Goal: Task Accomplishment & Management: Use online tool/utility

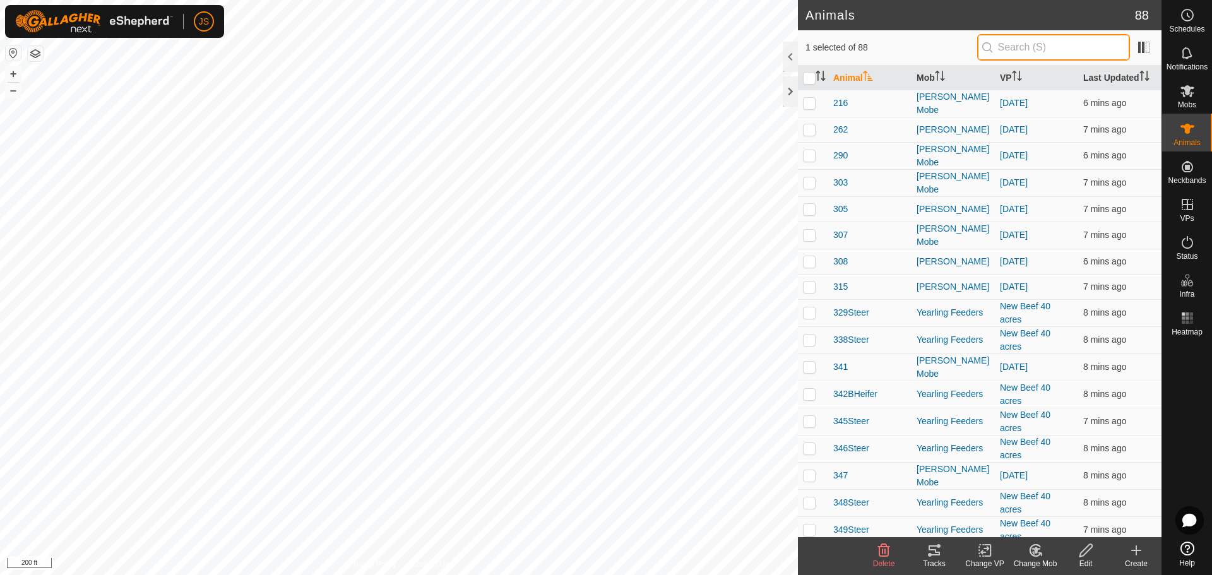
click at [1025, 50] on input "text" at bounding box center [1053, 47] width 153 height 27
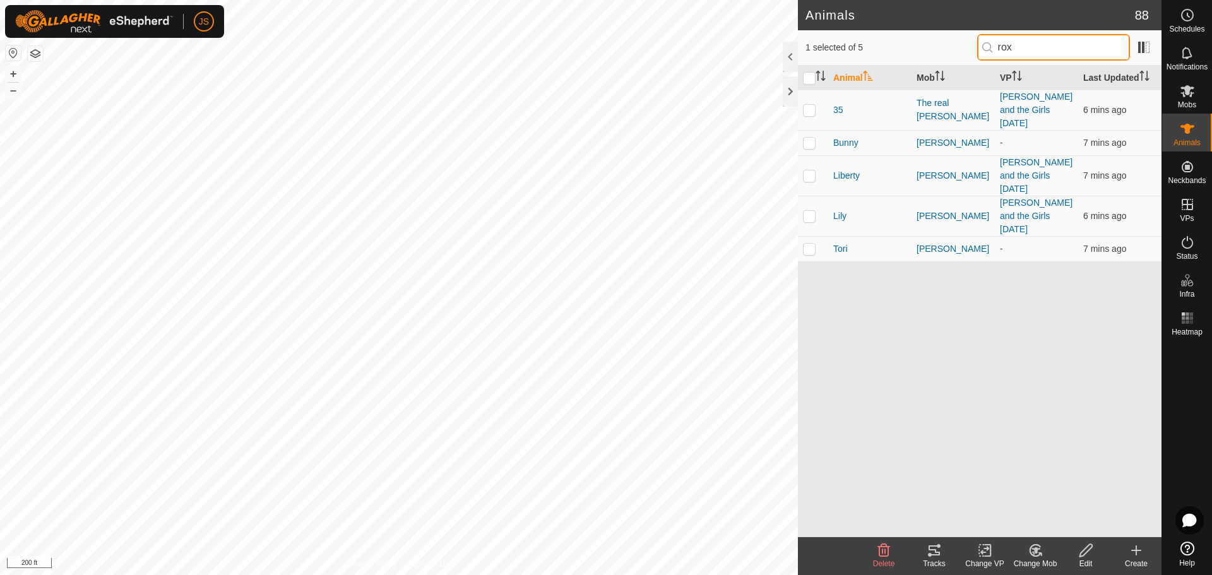
type input "roxy"
checkbox input "true"
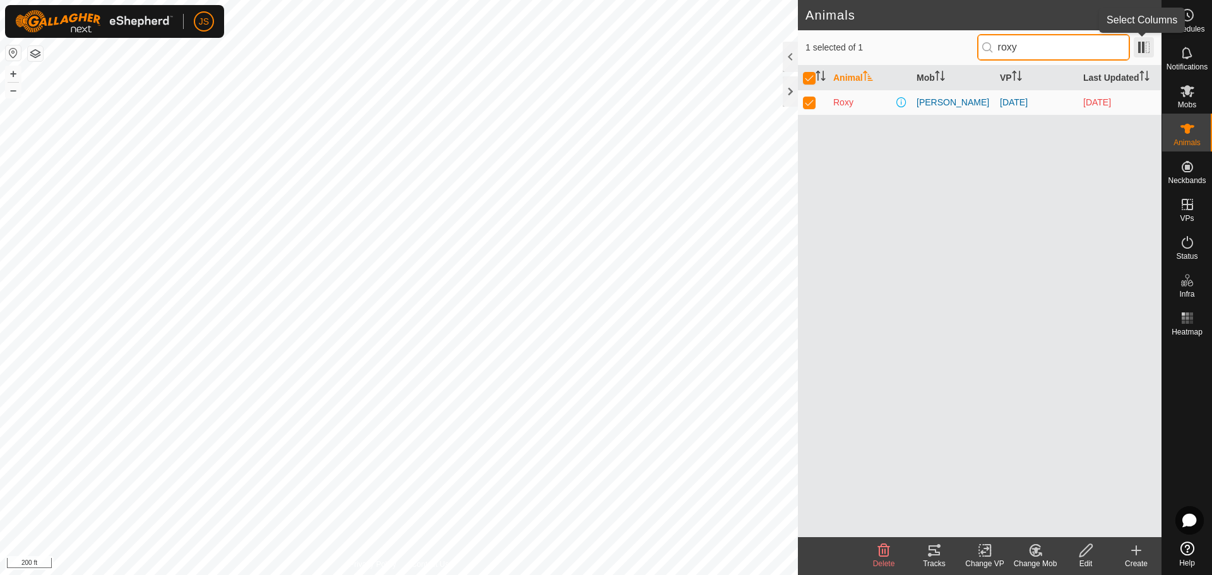
type input "roxy"
click at [1142, 50] on span at bounding box center [1144, 47] width 20 height 20
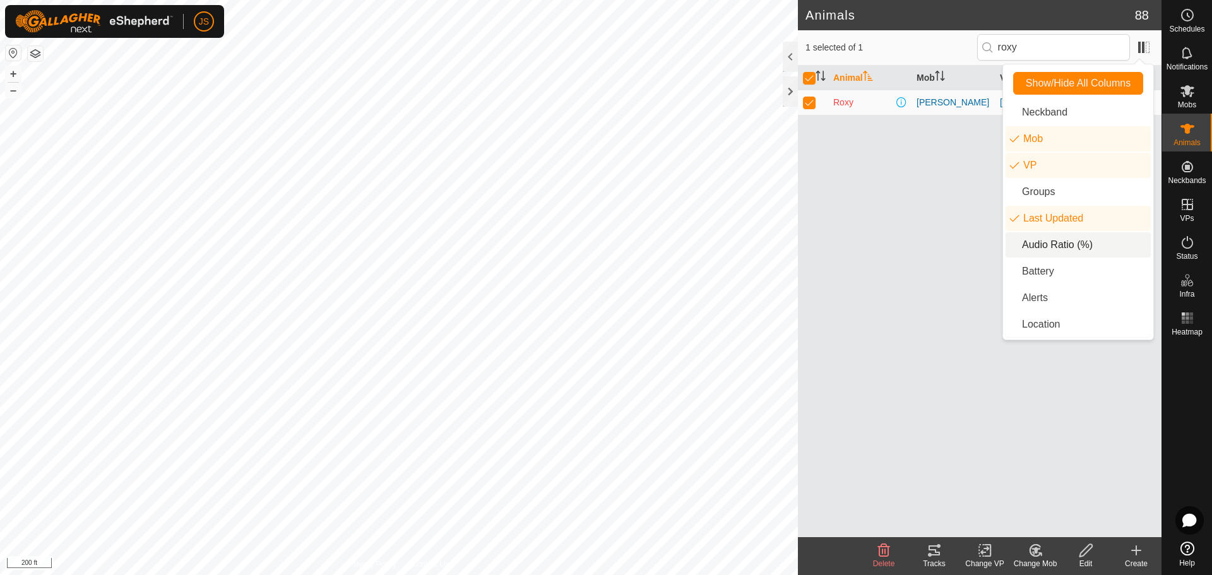
click at [1055, 248] on li "Audio Ratio (%)" at bounding box center [1077, 244] width 145 height 25
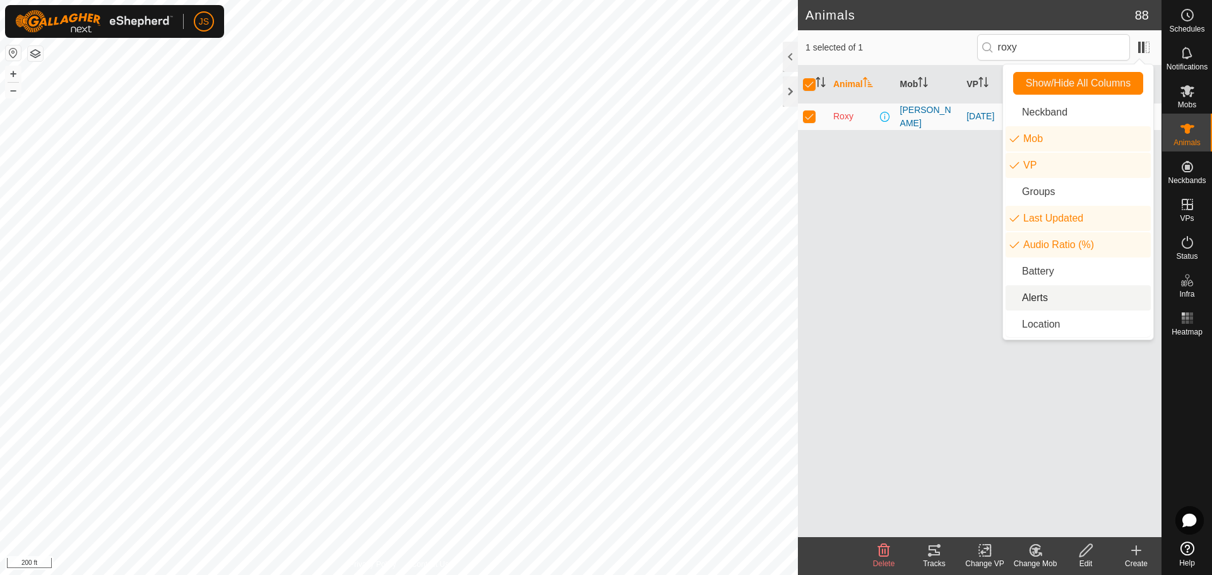
click at [1043, 295] on li "Alerts" at bounding box center [1077, 297] width 145 height 25
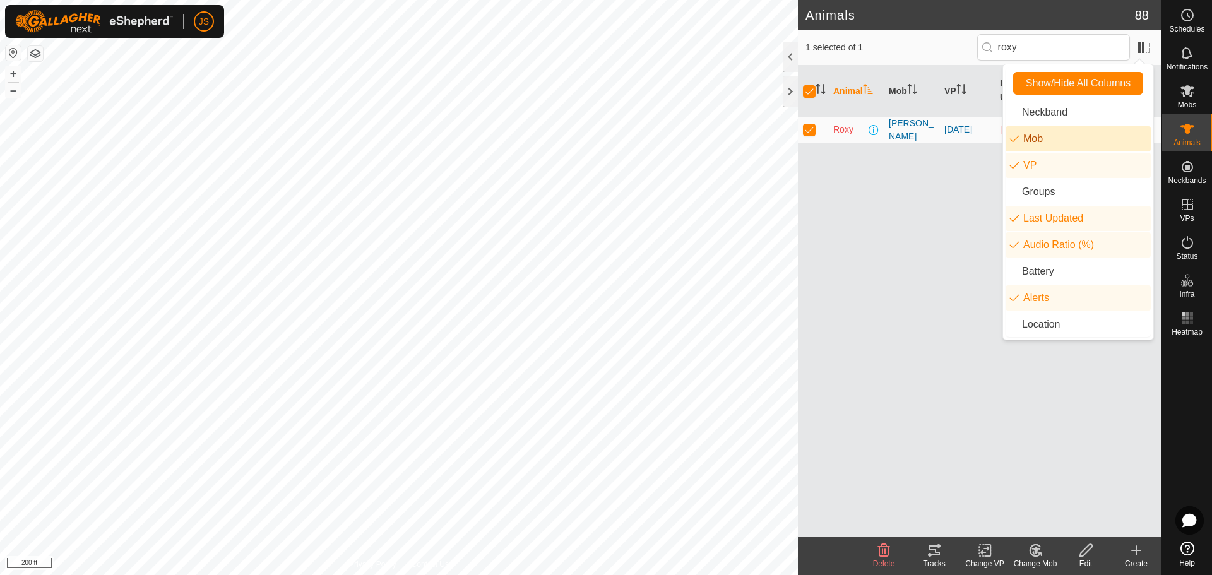
click at [906, 245] on div "Animal Mob VP Last Updated Audio Ratio (%) Alerts Roxy Bob Mob August 19, 2025 …" at bounding box center [980, 301] width 364 height 471
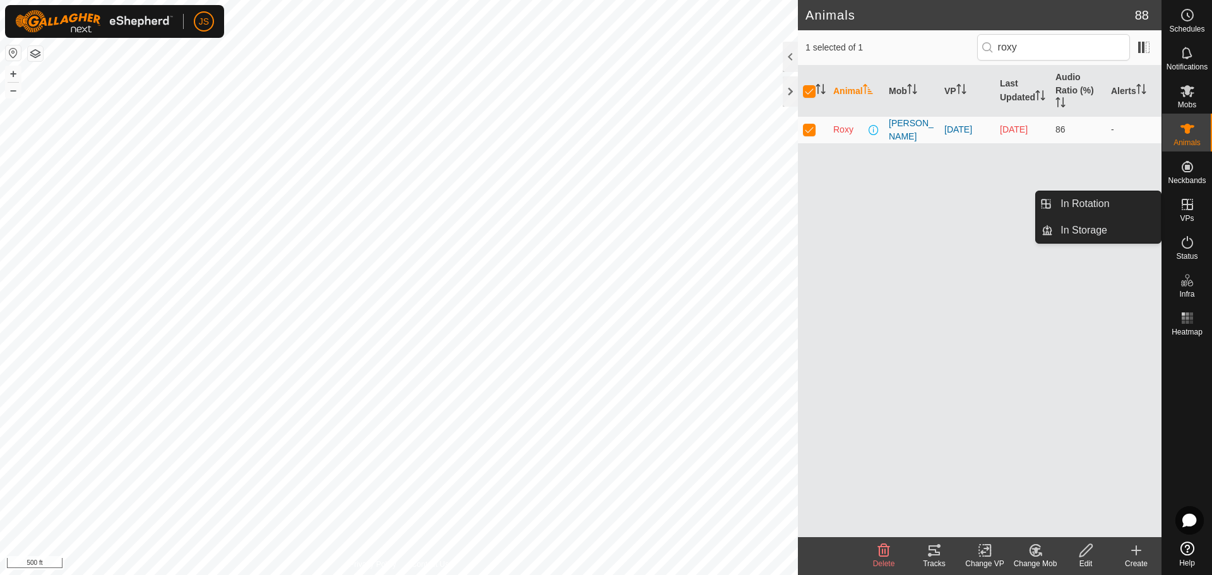
click at [1185, 208] on icon at bounding box center [1187, 204] width 15 height 15
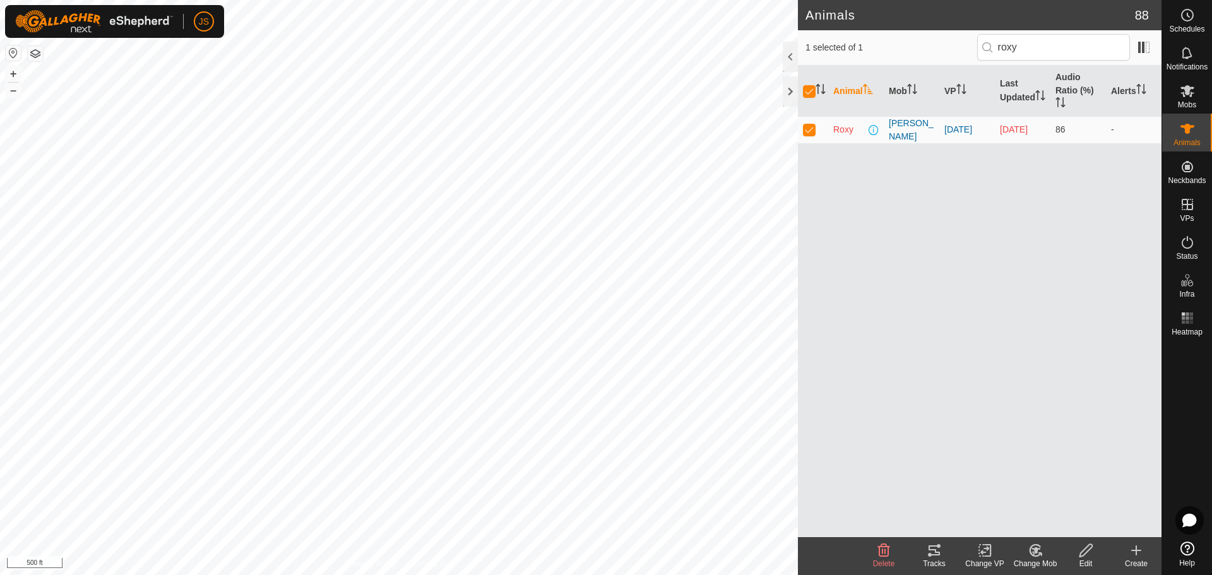
click at [1101, 196] on div "Animal Mob VP Last Updated Audio Ratio (%) Alerts Roxy Bob Mob August 19, 2025 …" at bounding box center [980, 301] width 364 height 471
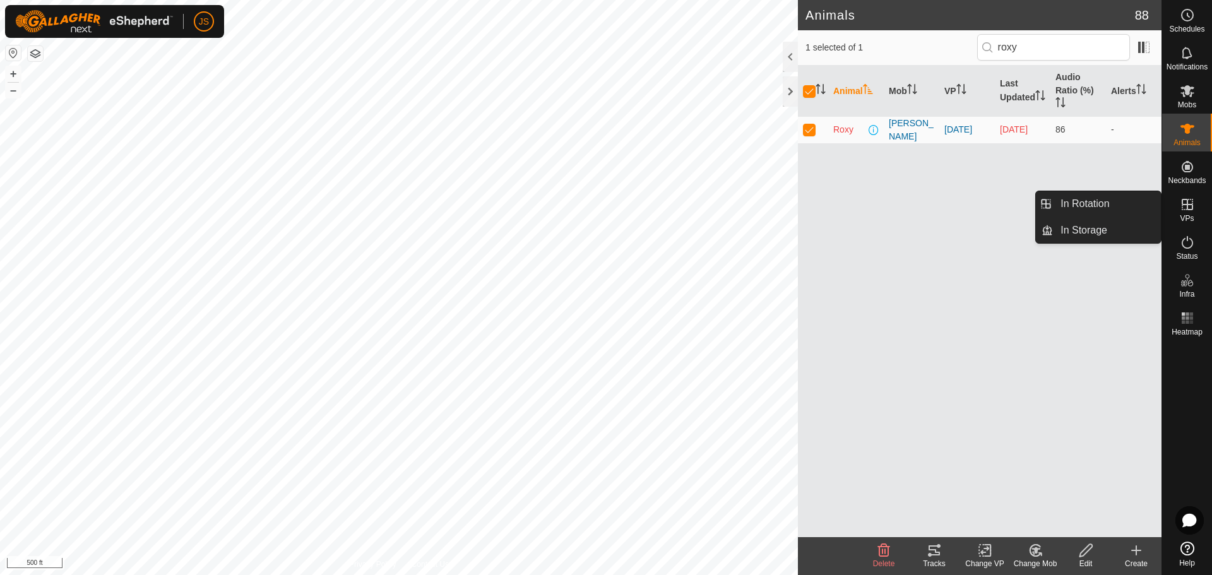
click at [1177, 202] on es-virtualpaddocks-svg-icon at bounding box center [1187, 204] width 23 height 20
click at [1082, 205] on link "In Rotation" at bounding box center [1107, 203] width 108 height 25
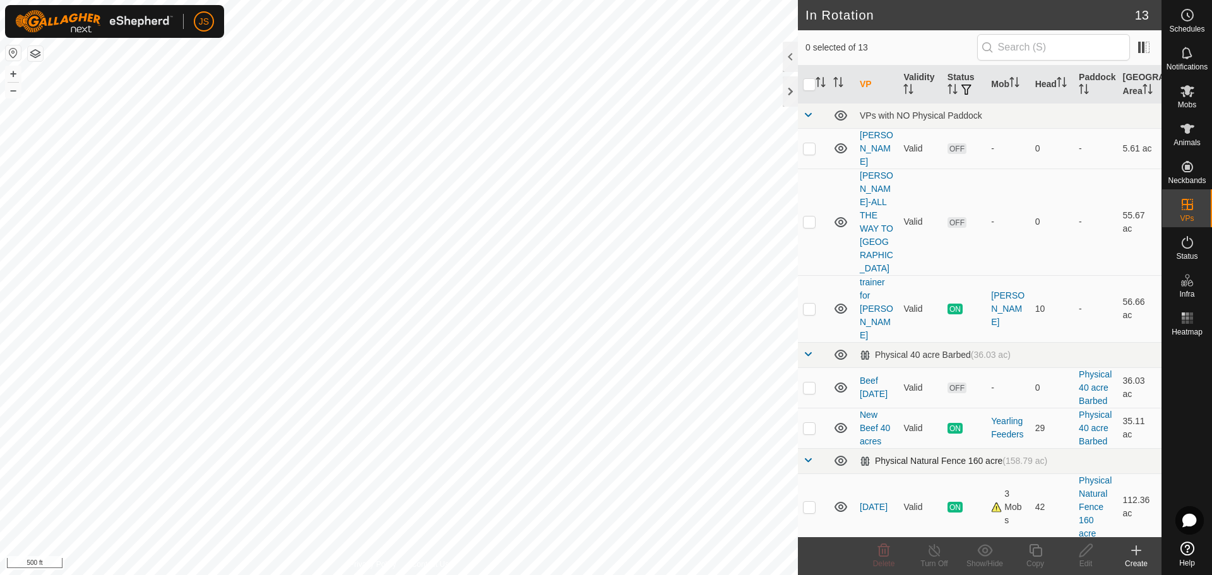
checkbox input "true"
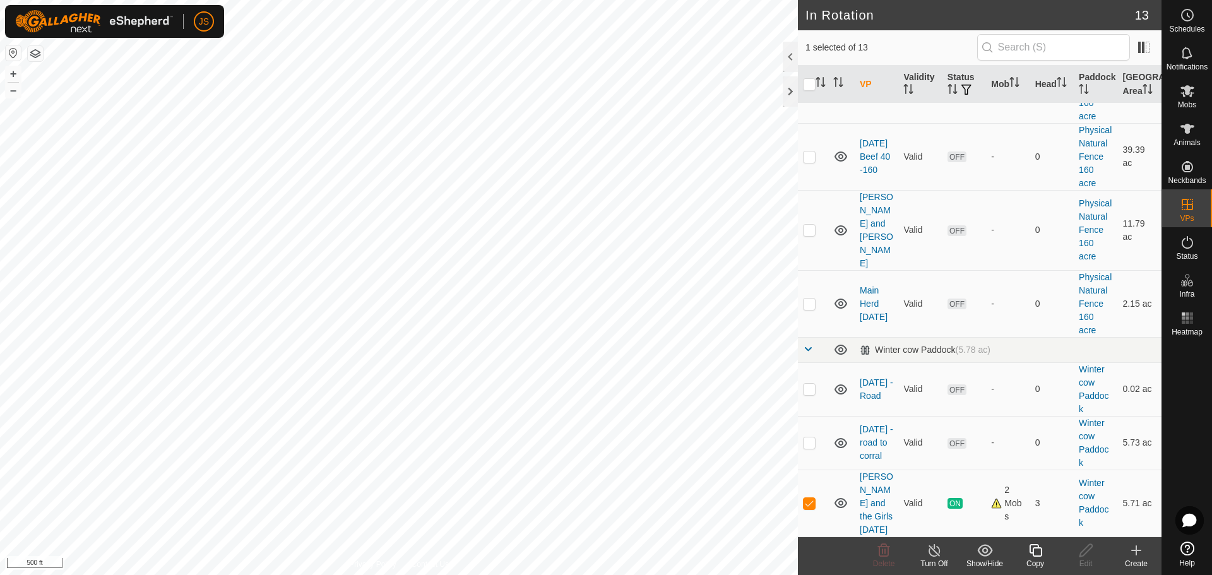
scroll to position [511, 0]
click at [875, 442] on link "[DATE] - road to corral" at bounding box center [876, 442] width 33 height 37
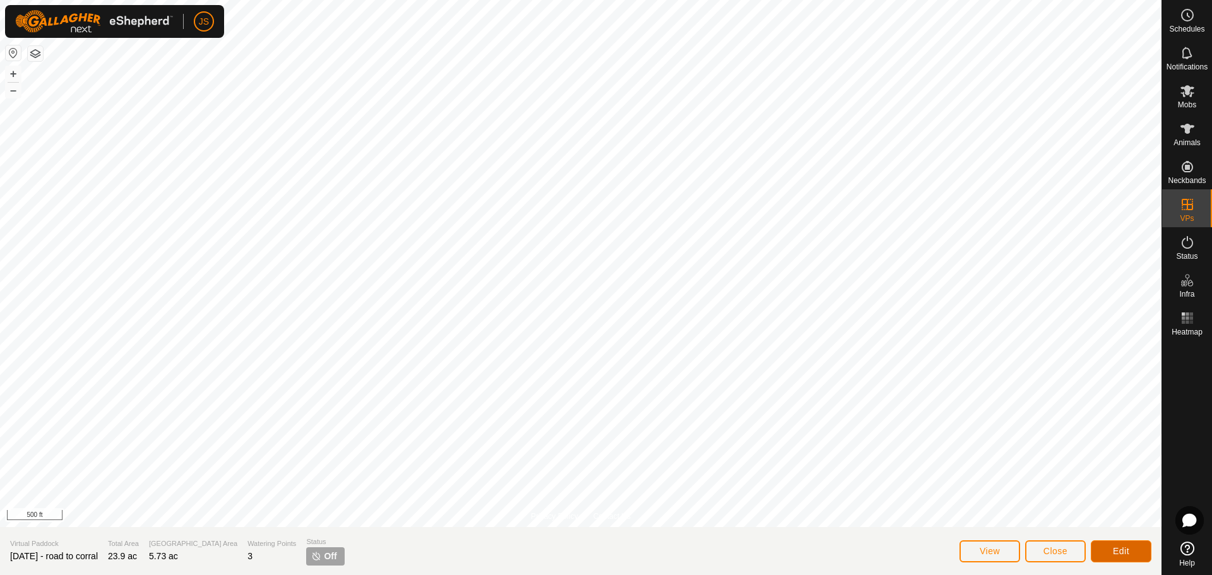
click at [1114, 554] on span "Edit" at bounding box center [1121, 551] width 16 height 10
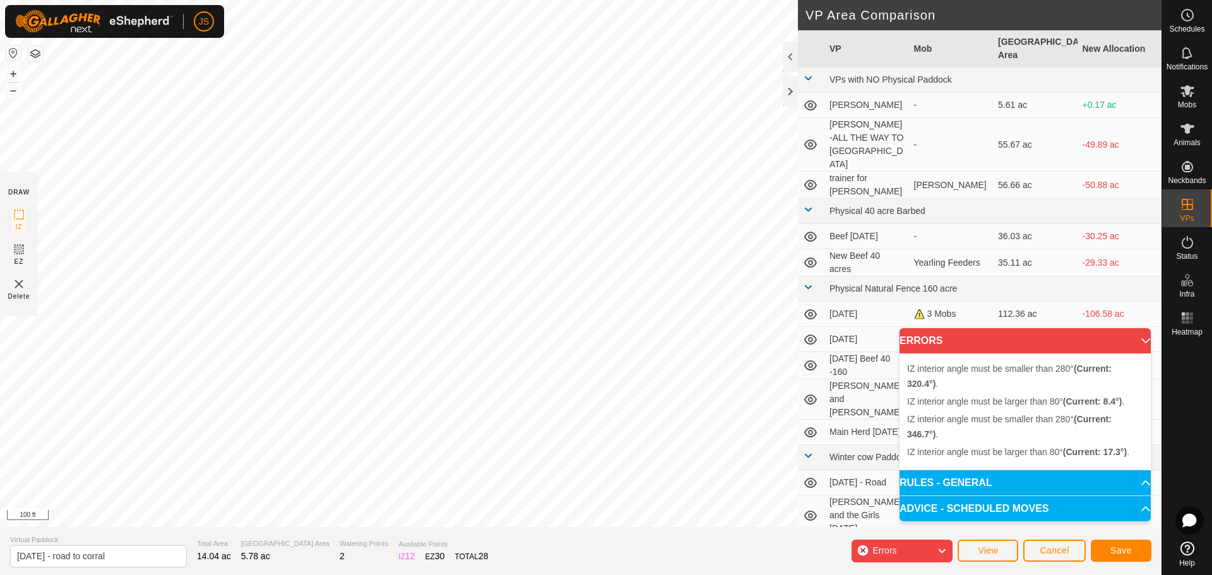
click at [478, 483] on div "IZ interior angle must be smaller than 280° (Current: 346.7°) ." at bounding box center [478, 483] width 0 height 0
click at [497, 394] on div "IZ interior angle must be smaller than 280° (Current: 346.7°) . + – ⇧ i 100 ft" at bounding box center [399, 263] width 798 height 527
drag, startPoint x: 476, startPoint y: 494, endPoint x: 497, endPoint y: 450, distance: 48.3
click at [490, 464] on div "IZ interior angle must be smaller than 280° (Current: 346.7°) . + – ⇧ i 100 ft" at bounding box center [399, 263] width 798 height 527
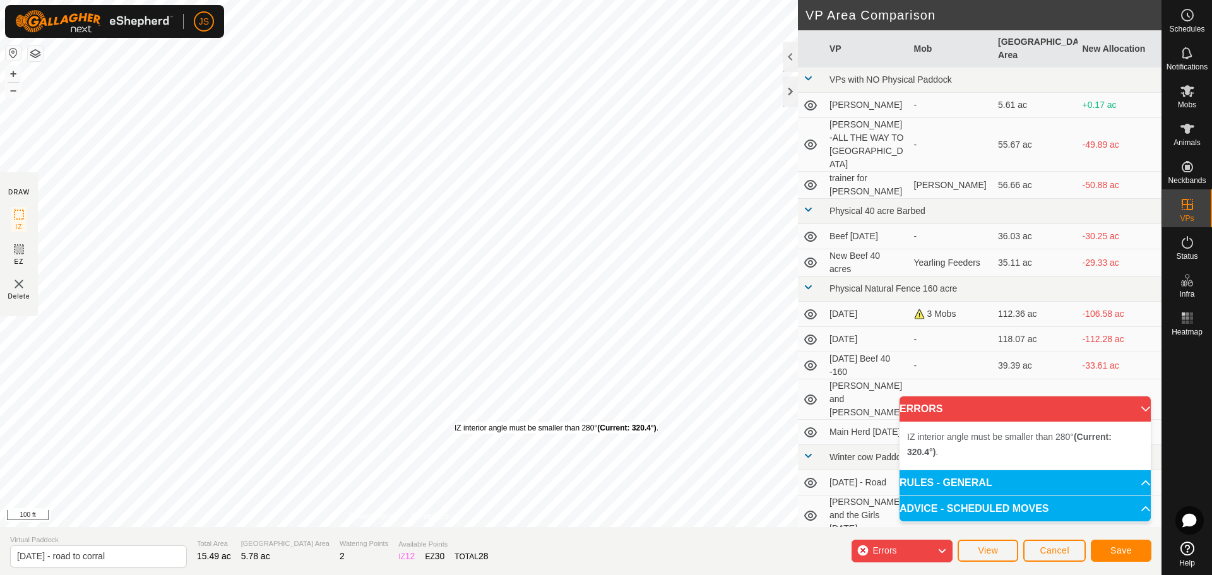
click at [454, 422] on div "IZ interior angle must be smaller than 280° (Current: 320.4°) ." at bounding box center [556, 427] width 204 height 11
click at [454, 422] on div "IZ interior angle must be smaller than 280° (Current: 320.4°) . + – ⇧ i 100 ft" at bounding box center [399, 263] width 798 height 527
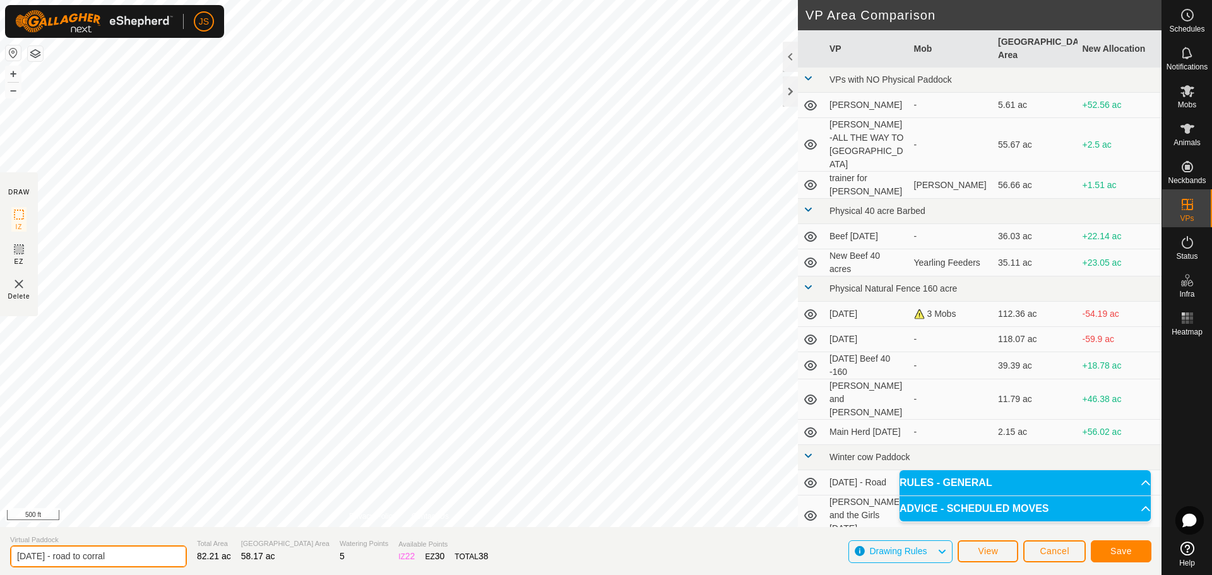
drag, startPoint x: 119, startPoint y: 563, endPoint x: -183, endPoint y: 565, distance: 301.7
click at [0, 565] on html "JS Schedules Notifications Mobs Animals Neckbands VPs Status Infra Heatmap Help…" at bounding box center [606, 287] width 1212 height 575
type input "August 22nd Move"
click at [1122, 547] on span "Save" at bounding box center [1120, 551] width 21 height 10
